Goal: Information Seeking & Learning: Check status

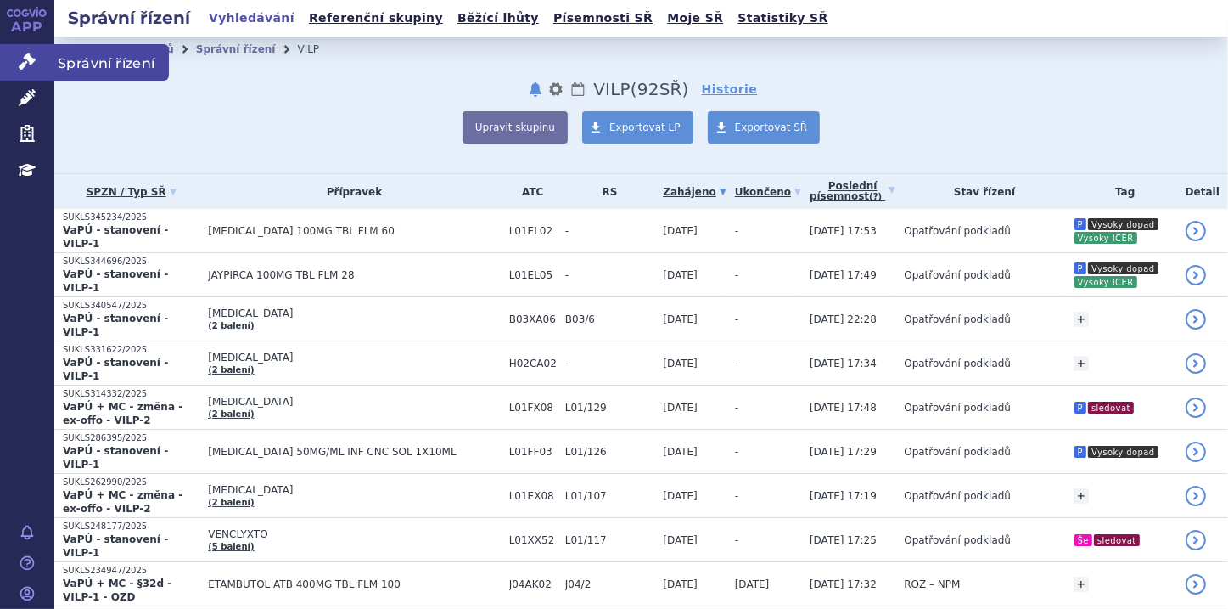
click at [25, 59] on icon at bounding box center [27, 61] width 17 height 17
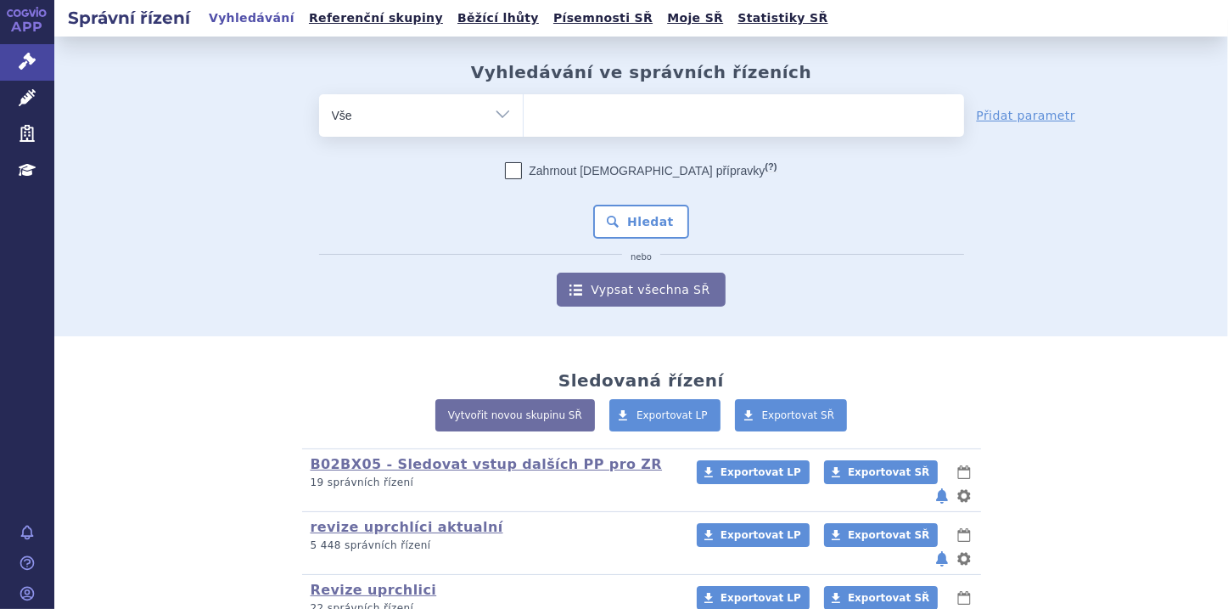
click at [497, 118] on select "Vše Spisová značka Typ SŘ Přípravek/SUKL kód Účastník/Držitel" at bounding box center [421, 113] width 204 height 38
select select "filter-file-number"
click at [319, 94] on select "Vše Spisová značka Typ SŘ Přípravek/SUKL kód Účastník/Držitel" at bounding box center [421, 113] width 204 height 38
click at [570, 113] on ul at bounding box center [744, 112] width 440 height 36
click at [524, 113] on select at bounding box center [523, 114] width 1 height 42
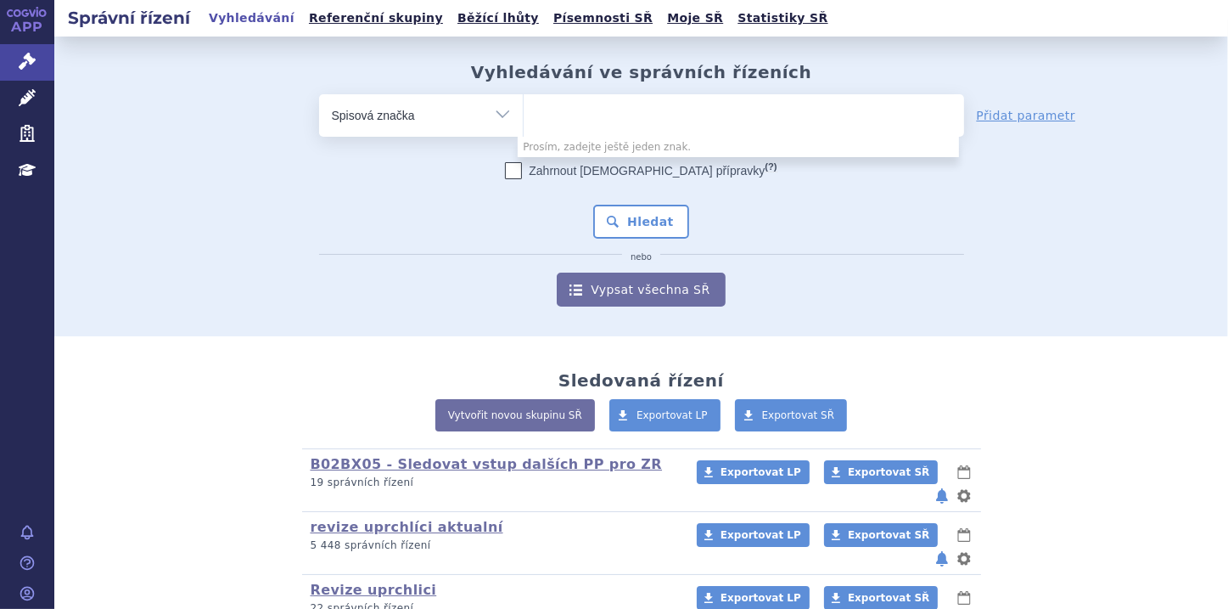
paste input "SUKLS305543/2025"
type input "SUKLS305543/2025"
select select "SUKLS305543/2025"
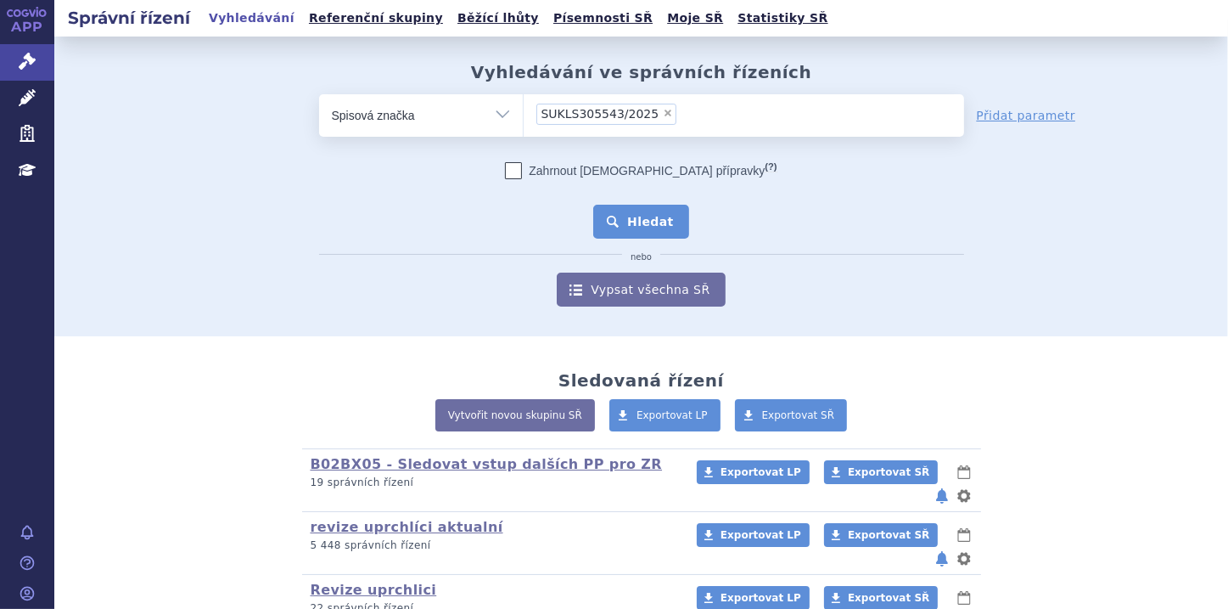
click at [625, 211] on button "Hledat" at bounding box center [641, 222] width 96 height 34
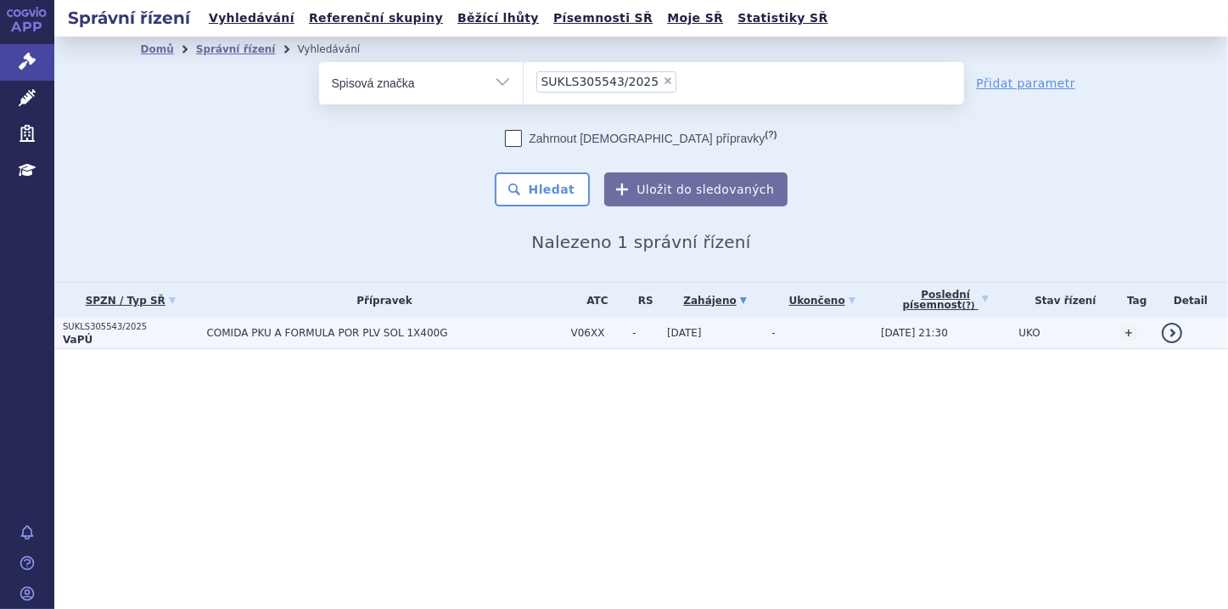
click at [122, 332] on p "SUKLS305543/2025" at bounding box center [130, 327] width 135 height 12
